Goal: Check status: Check status

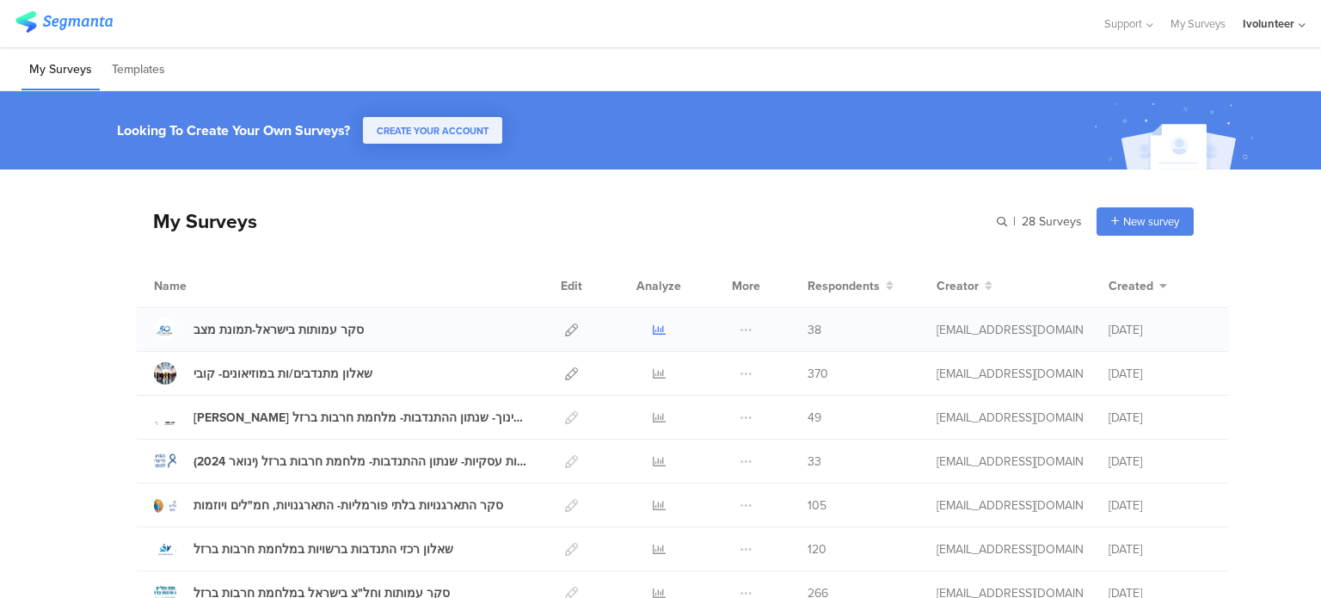
click at [654, 326] on icon at bounding box center [659, 329] width 13 height 13
click at [657, 331] on icon at bounding box center [659, 329] width 13 height 13
